Goal: Contribute content: Add original content to the website for others to see

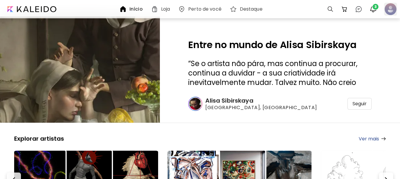
click at [391, 9] on div at bounding box center [390, 9] width 13 height 13
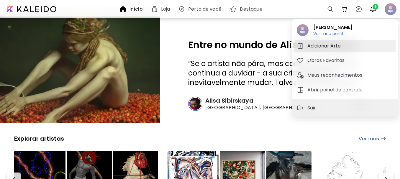
click at [316, 45] on h5 "Adicionar Arte" at bounding box center [325, 46] width 35 height 7
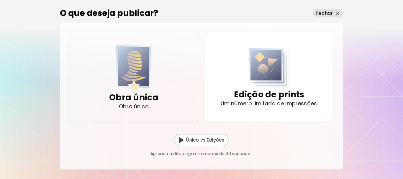
click at [151, 84] on img "button" at bounding box center [133, 68] width 35 height 46
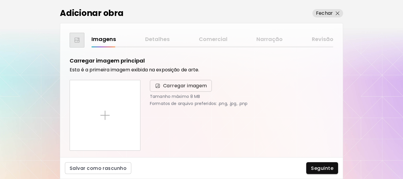
click at [174, 89] on span "Carregar imagem" at bounding box center [185, 85] width 44 height 7
click at [0, 0] on input "Carregar imagem" at bounding box center [0, 0] width 0 height 0
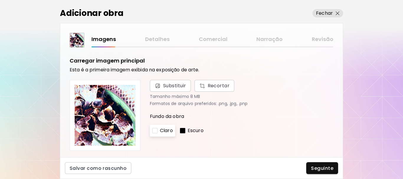
click at [197, 131] on p "Escuro" at bounding box center [196, 130] width 16 height 7
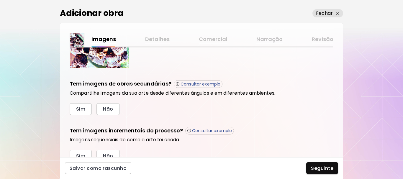
scroll to position [203, 0]
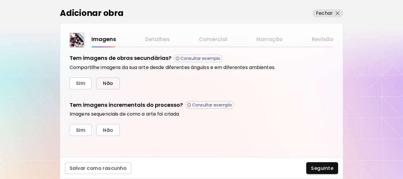
click at [108, 85] on span "Não" at bounding box center [108, 83] width 10 height 6
click at [109, 130] on span "Não" at bounding box center [108, 130] width 10 height 6
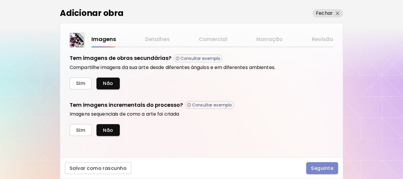
click at [323, 169] on span "Seguinte" at bounding box center [322, 168] width 22 height 6
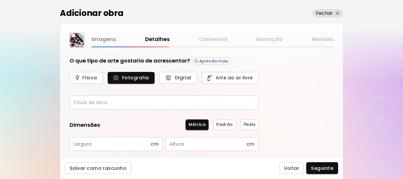
click at [125, 102] on input "text" at bounding box center [164, 103] width 189 height 14
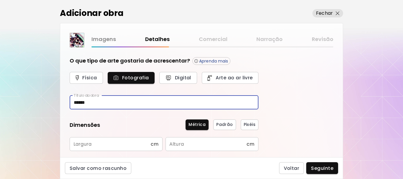
type input "******"
click at [129, 142] on input "text" at bounding box center [110, 144] width 81 height 14
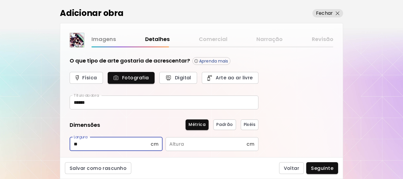
type input "**"
click at [192, 145] on input "text" at bounding box center [206, 144] width 81 height 14
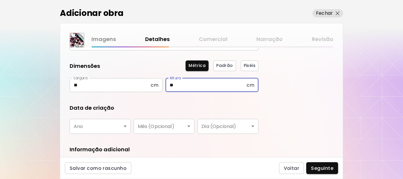
scroll to position [89, 0]
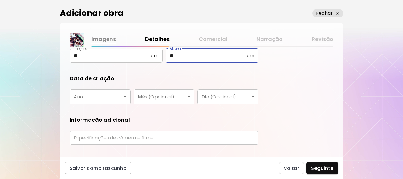
type input "**"
click at [96, 97] on body "[DOMAIN_NAME]/tiagocruz Adicionar obras Gerencie suas obras Editar Perfil My Bi…" at bounding box center [201, 89] width 403 height 179
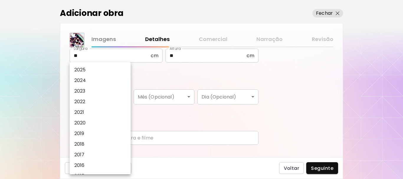
click at [90, 69] on li "2025" at bounding box center [102, 70] width 64 height 11
type input "****"
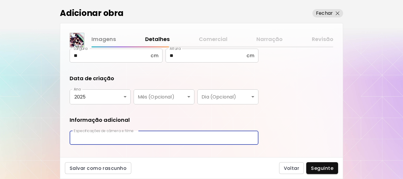
click at [192, 137] on input "text" at bounding box center [164, 138] width 189 height 14
type input "**********"
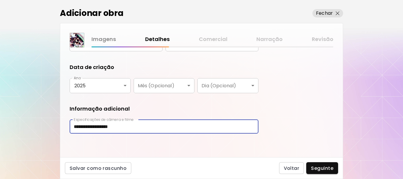
click at [326, 168] on span "Seguinte" at bounding box center [322, 168] width 22 height 6
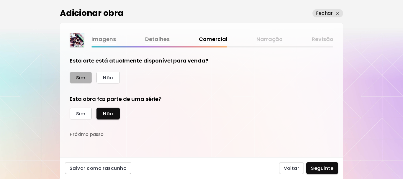
click at [82, 76] on span "Sim" at bounding box center [80, 78] width 9 height 6
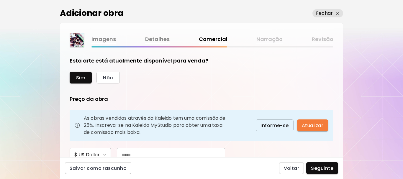
scroll to position [59, 0]
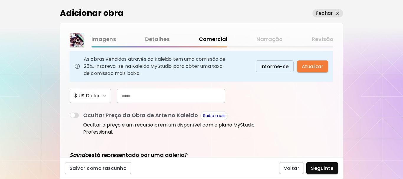
click at [168, 97] on input "text" at bounding box center [171, 96] width 108 height 14
type input "***"
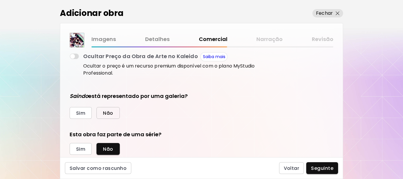
click at [103, 107] on button "Não" at bounding box center [108, 113] width 23 height 12
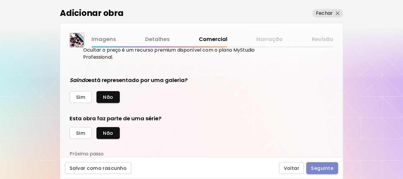
click at [328, 167] on span "Seguinte" at bounding box center [322, 168] width 22 height 6
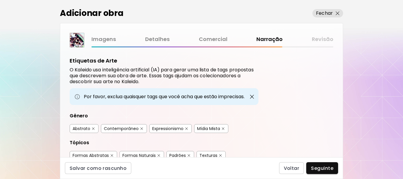
scroll to position [59, 0]
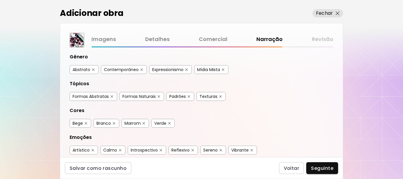
click at [139, 70] on div "Contemporâneo" at bounding box center [124, 69] width 46 height 9
click at [139, 68] on div "Contemporâneo" at bounding box center [124, 69] width 46 height 9
click at [141, 68] on img "button" at bounding box center [142, 69] width 3 height 3
click at [187, 70] on img "button" at bounding box center [186, 69] width 3 height 3
click at [224, 71] on img "button" at bounding box center [223, 69] width 3 height 3
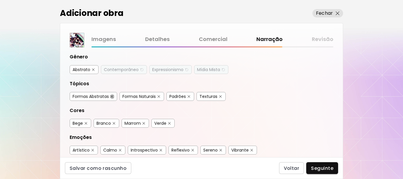
click at [113, 94] on button "button" at bounding box center [112, 96] width 4 height 4
click at [159, 96] on img "button" at bounding box center [159, 96] width 3 height 3
click at [191, 97] on button "button" at bounding box center [189, 96] width 4 height 4
click at [221, 97] on img "button" at bounding box center [220, 96] width 3 height 3
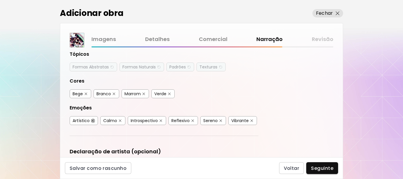
click at [93, 121] on img "button" at bounding box center [93, 121] width 3 height 3
click at [118, 120] on button "button" at bounding box center [120, 121] width 4 height 4
click at [219, 119] on button "button" at bounding box center [221, 121] width 4 height 4
click at [251, 121] on img "button" at bounding box center [252, 121] width 3 height 3
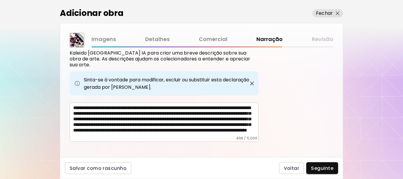
scroll to position [14, 0]
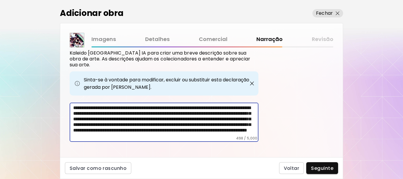
click at [178, 105] on textarea "**********" at bounding box center [165, 120] width 185 height 31
drag, startPoint x: 177, startPoint y: 105, endPoint x: 0, endPoint y: 89, distance: 177.8
click at [0, 89] on div "Adicionar obra Fechar Imagens Detalhes Comercial Narração Revisão Etiquetas de …" at bounding box center [201, 89] width 403 height 179
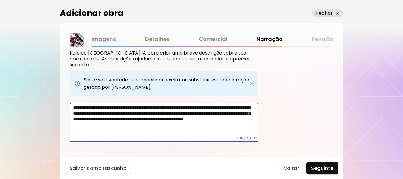
scroll to position [188, 0]
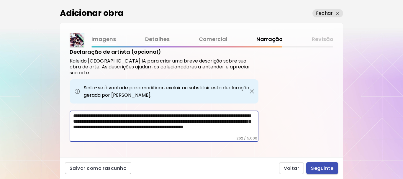
type textarea "**********"
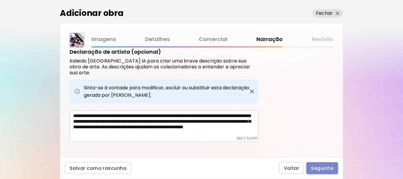
click at [325, 167] on span "Seguinte" at bounding box center [322, 168] width 22 height 6
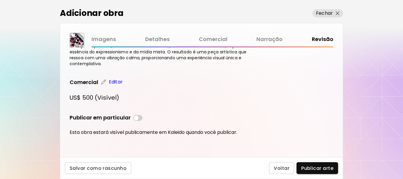
scroll to position [23, 0]
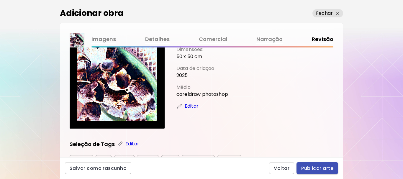
click at [318, 169] on span "Publicar arte" at bounding box center [317, 168] width 32 height 6
